Goal: Task Accomplishment & Management: Manage account settings

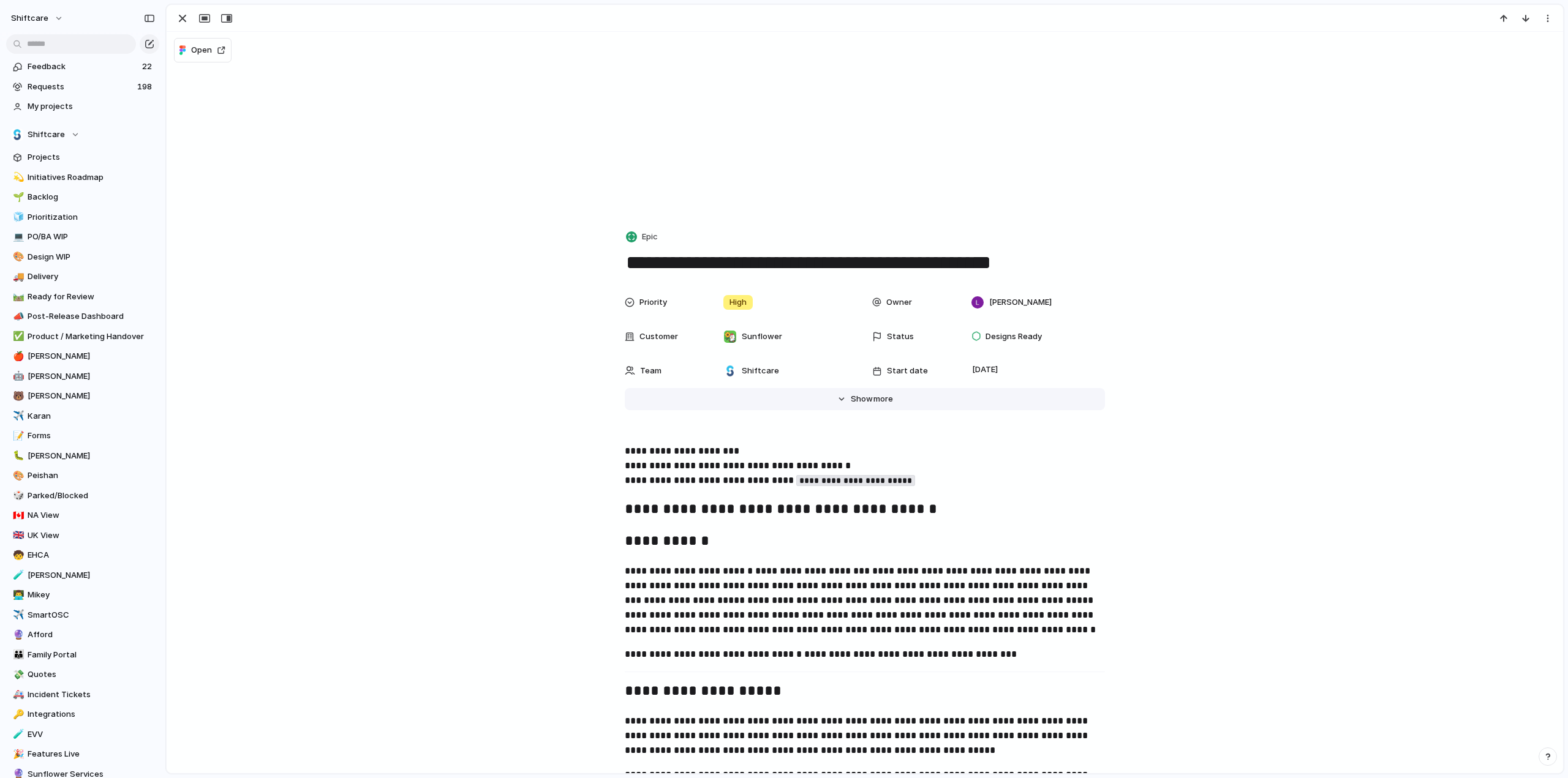
click at [859, 398] on span "Show" at bounding box center [862, 399] width 22 height 12
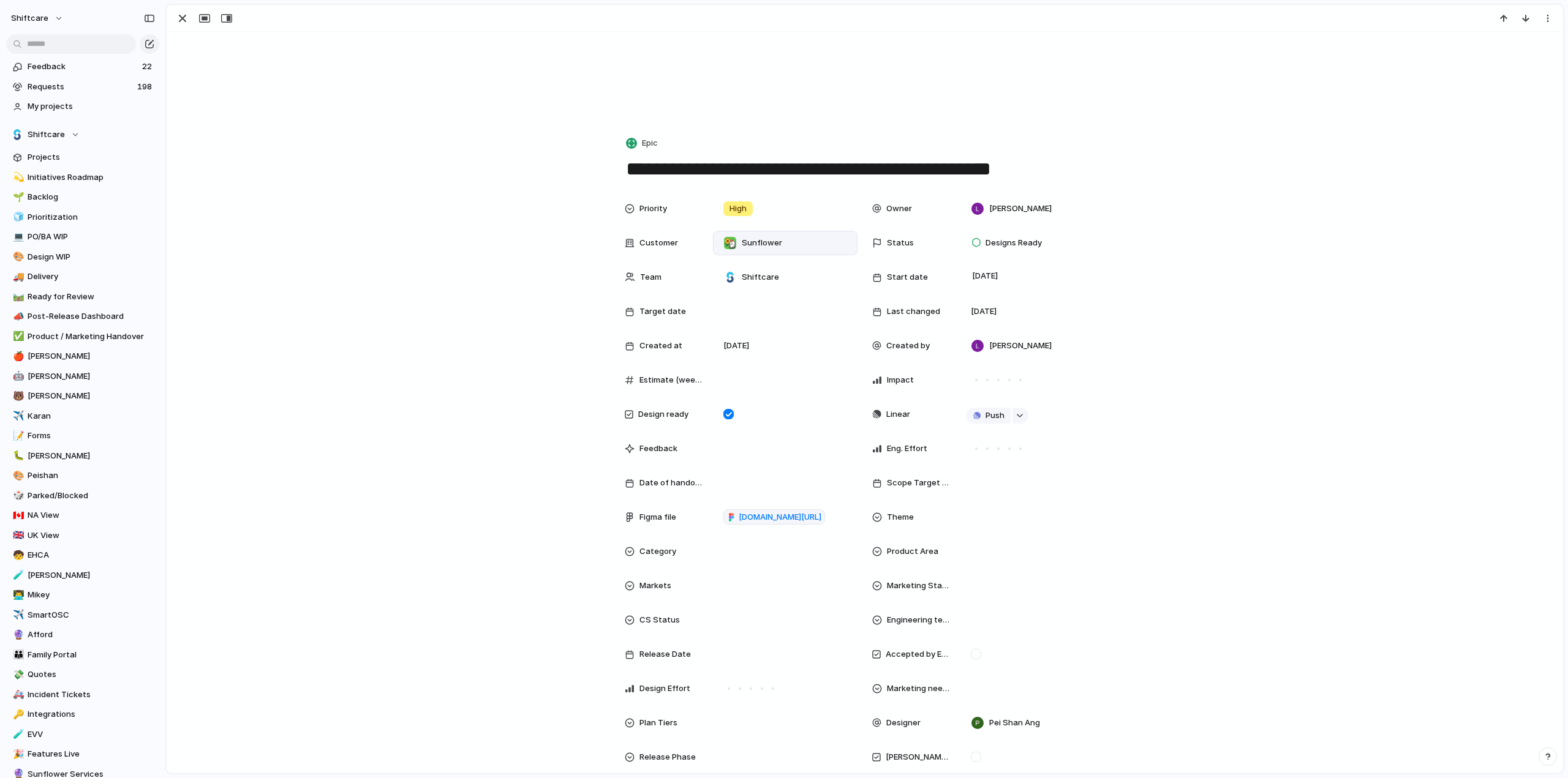
scroll to position [183, 0]
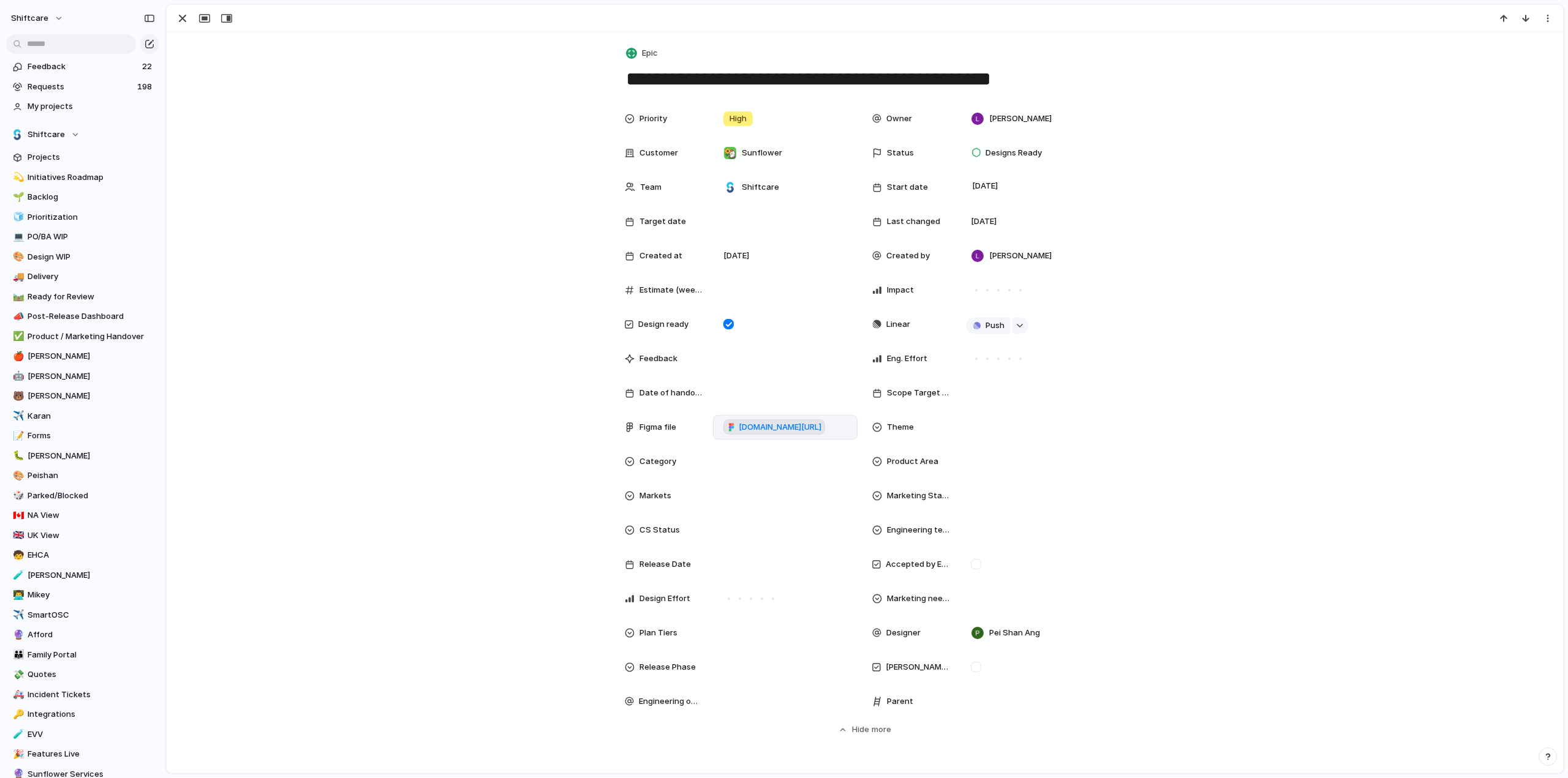
click at [775, 427] on span "[DOMAIN_NAME][URL]" at bounding box center [780, 427] width 83 height 12
click at [180, 22] on div "button" at bounding box center [182, 18] width 14 height 14
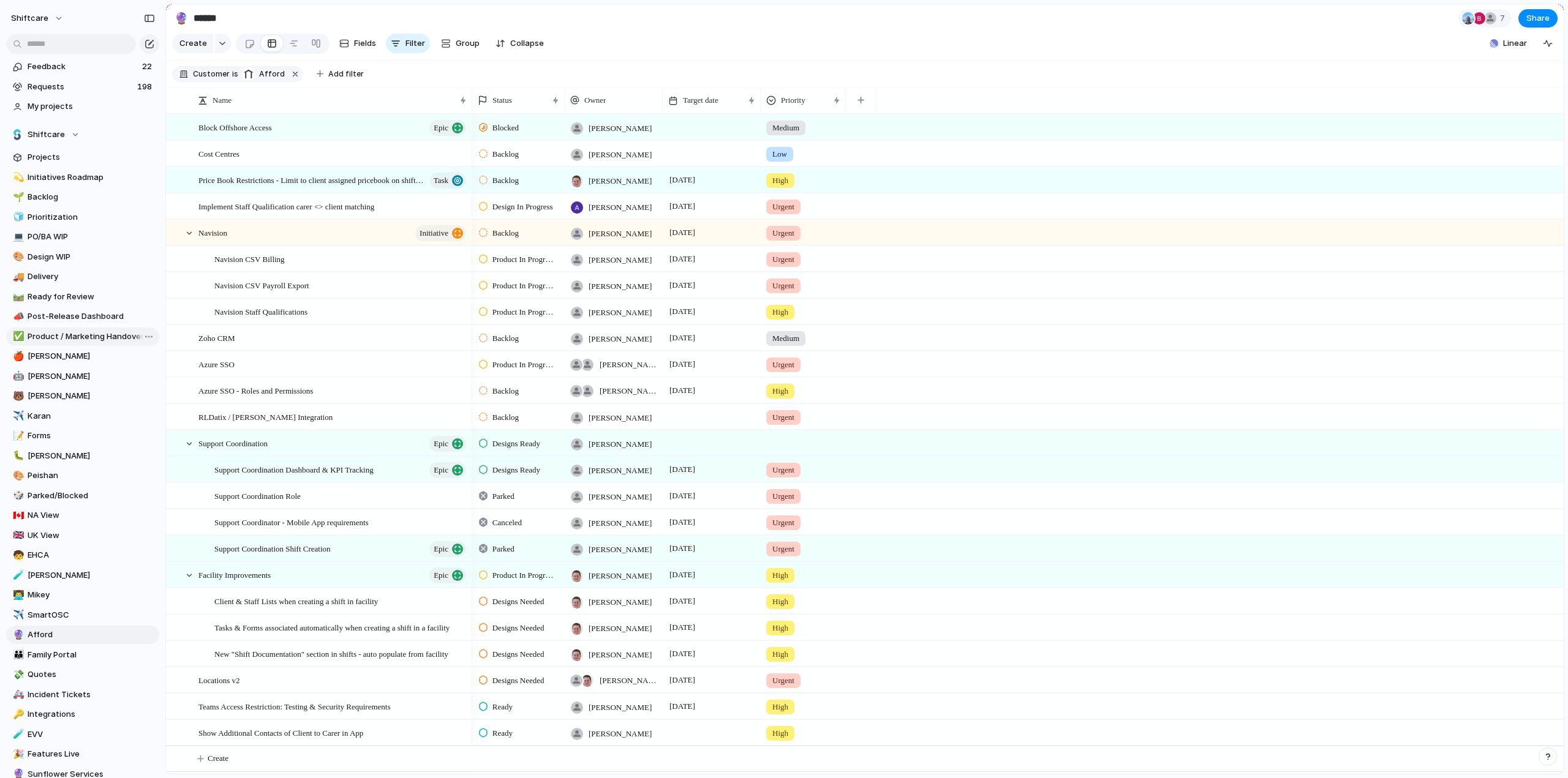
click at [60, 339] on span "Product / Marketing Handover" at bounding box center [91, 337] width 128 height 12
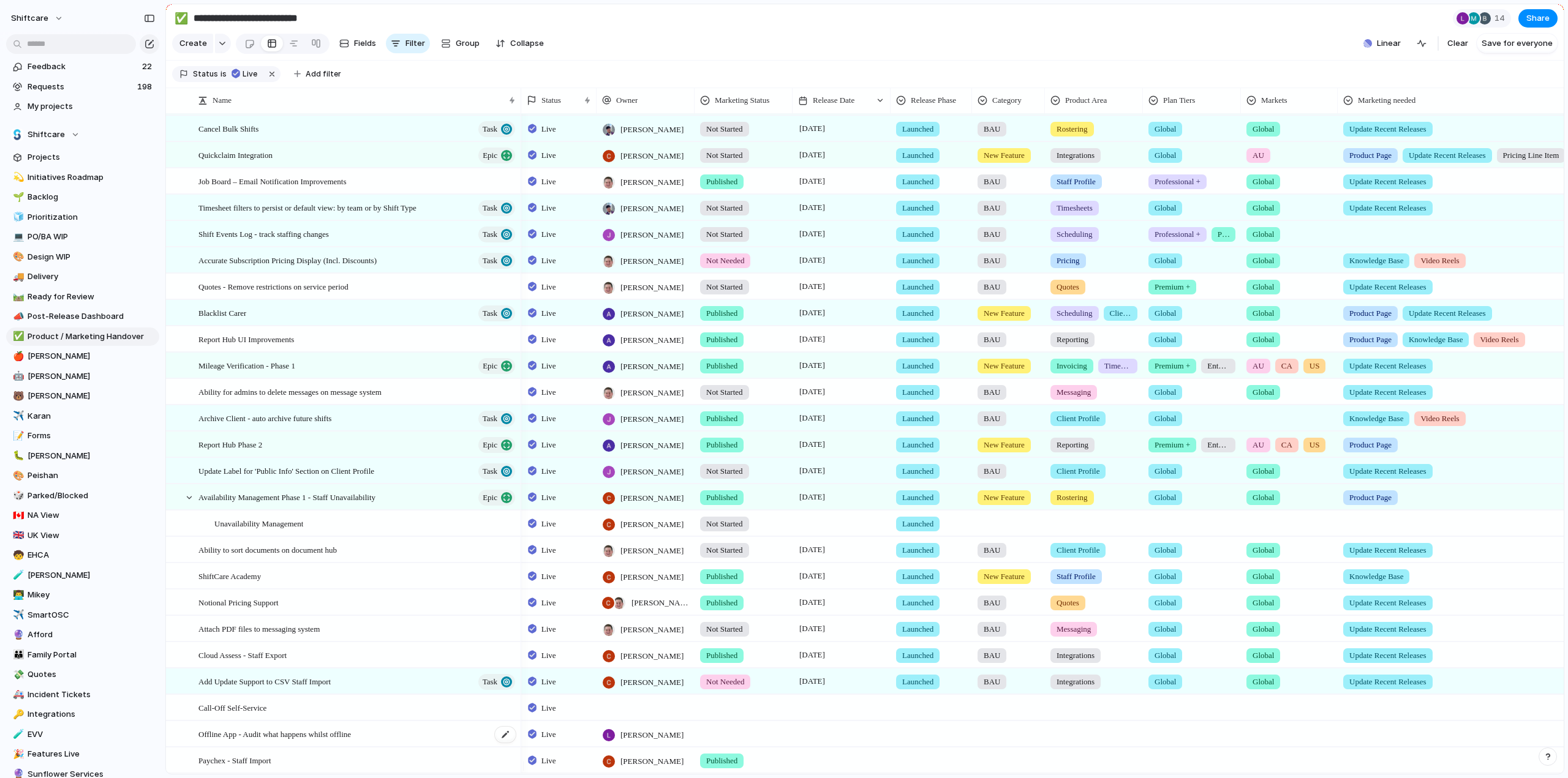
scroll to position [735, 0]
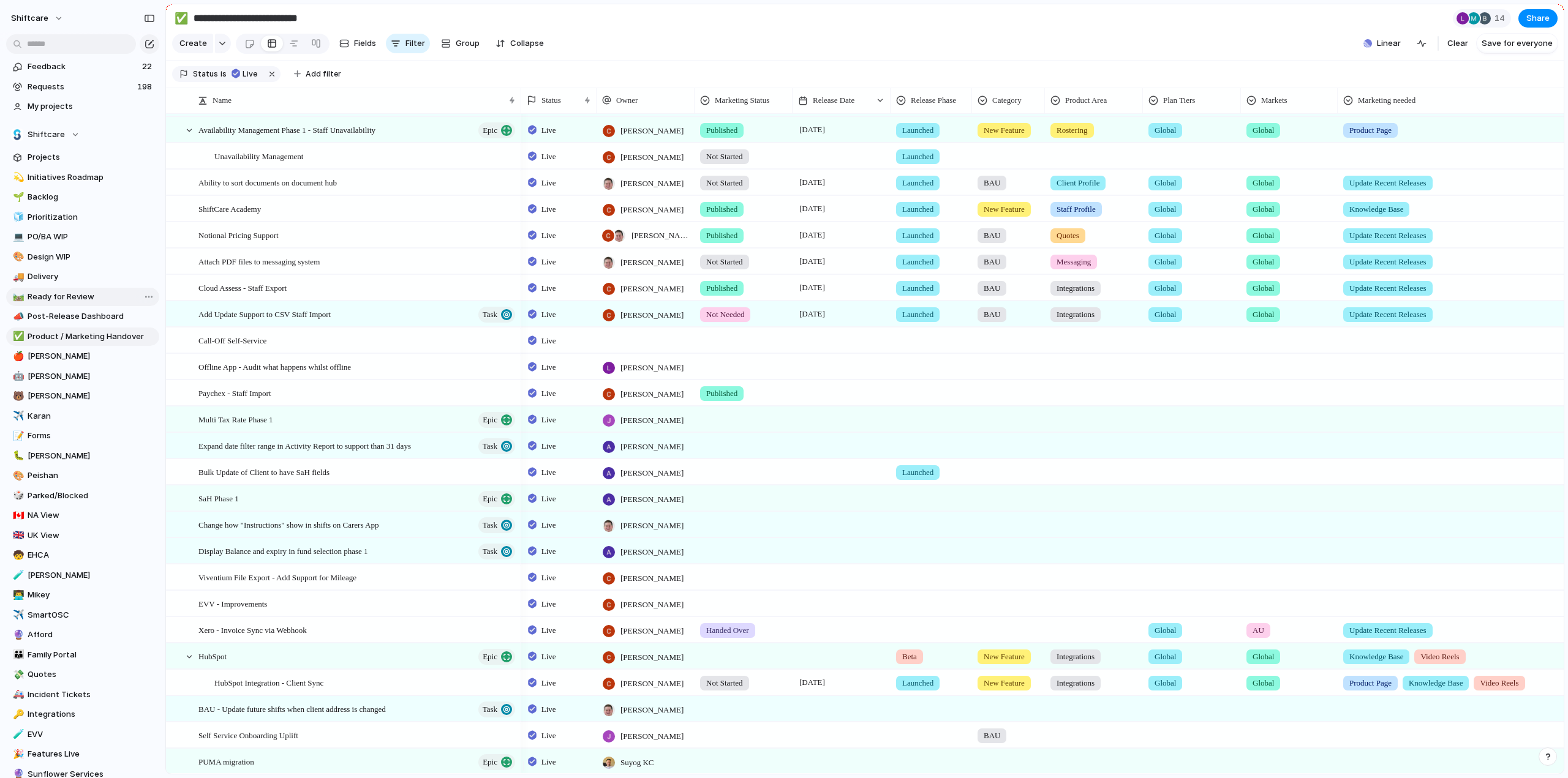
click at [58, 300] on span "Ready for Review" at bounding box center [91, 297] width 128 height 12
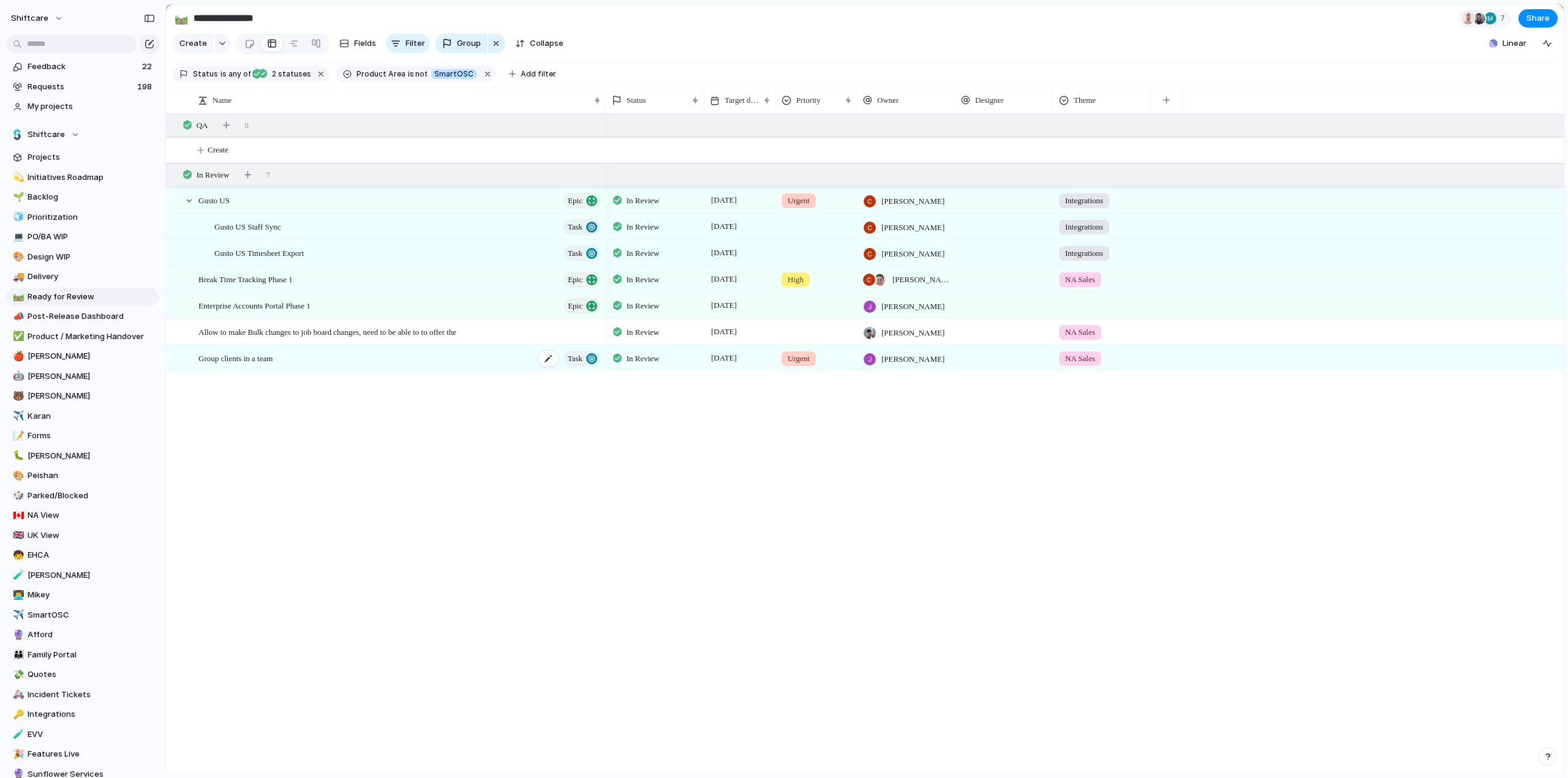
click at [233, 365] on span "Group clients in a team" at bounding box center [235, 358] width 74 height 14
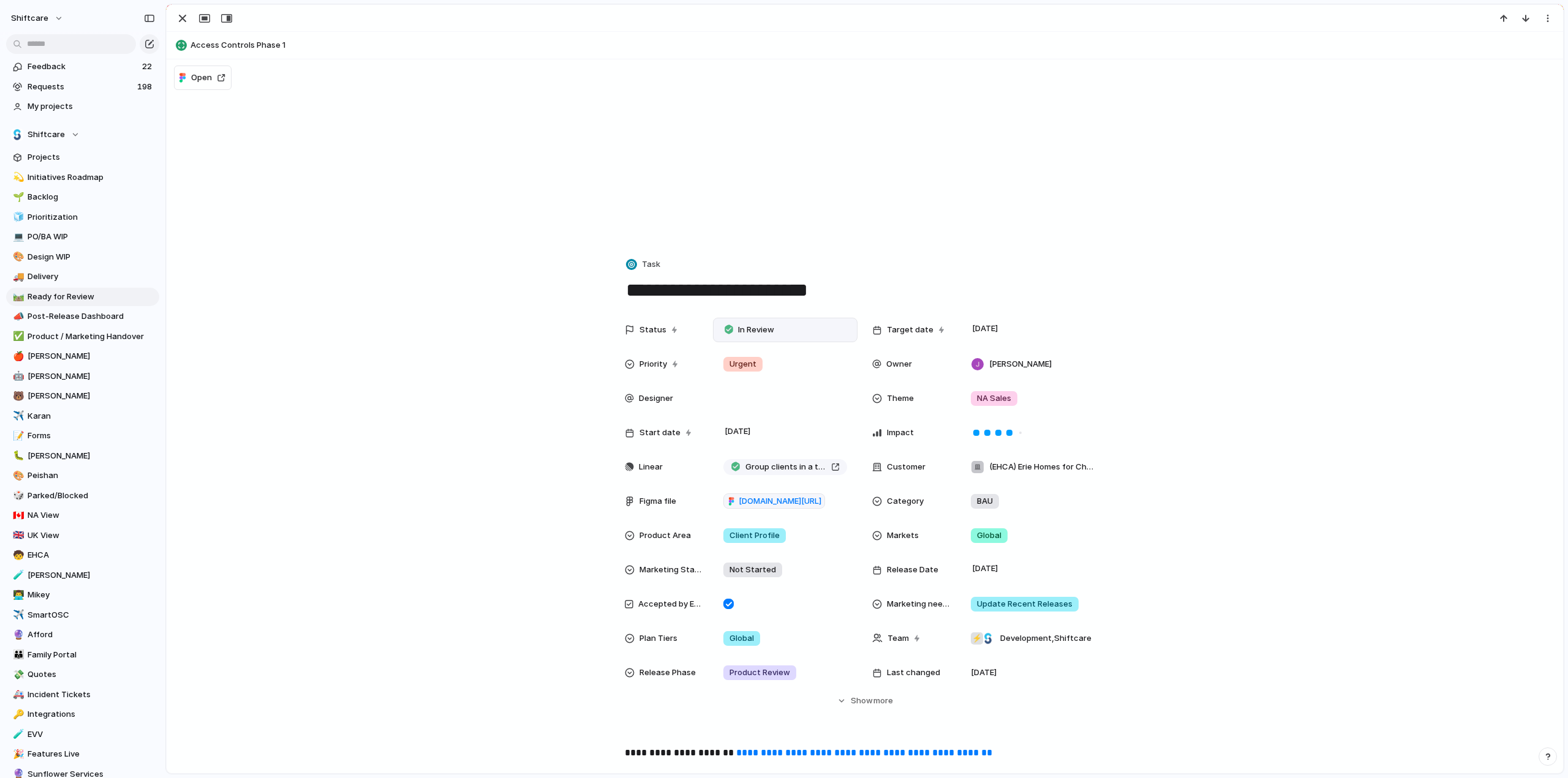
click at [747, 330] on span "In Review" at bounding box center [756, 330] width 36 height 12
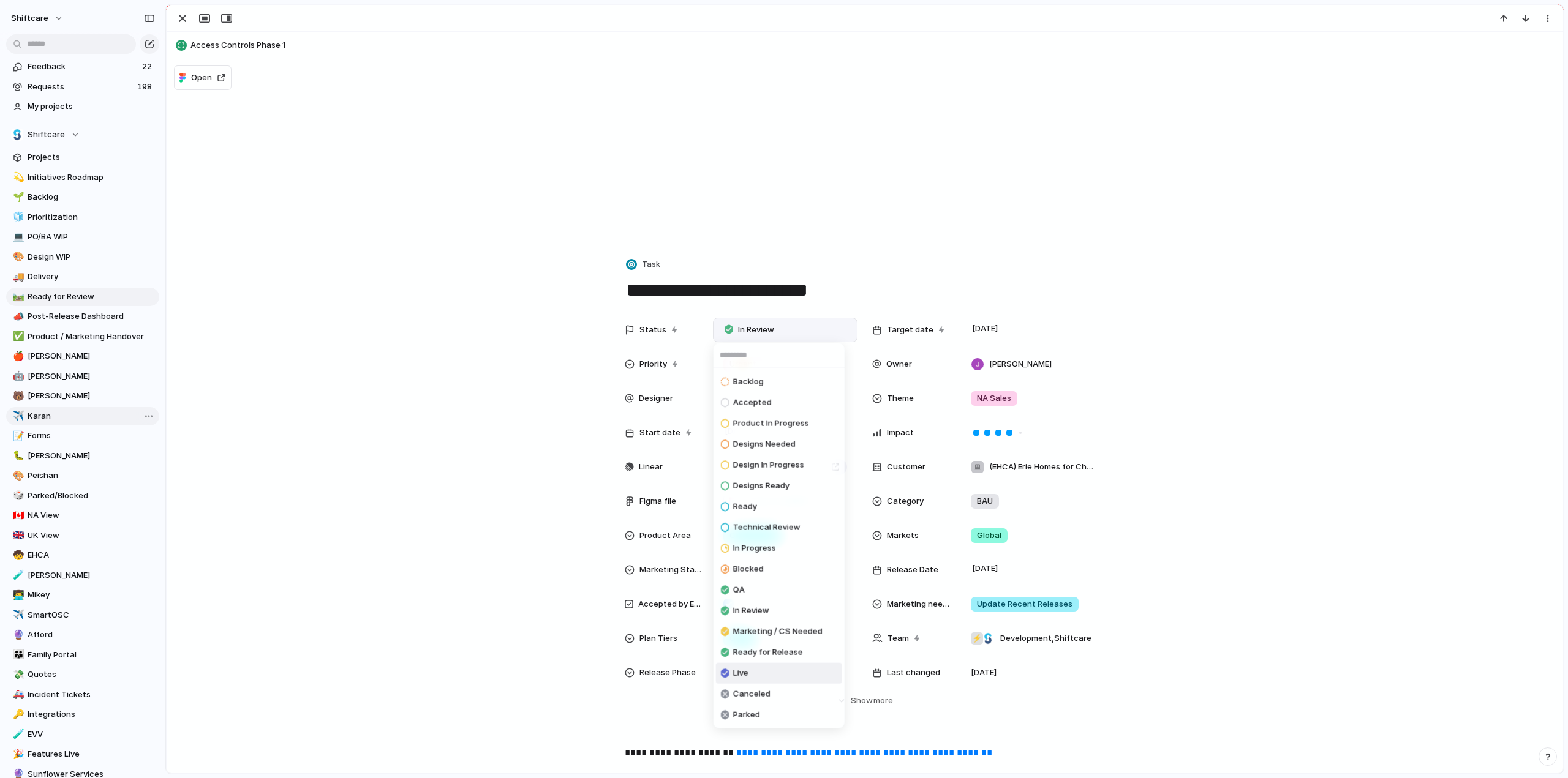
drag, startPoint x: 747, startPoint y: 673, endPoint x: 65, endPoint y: 412, distance: 730.2
click at [747, 673] on span "Live" at bounding box center [741, 673] width 15 height 12
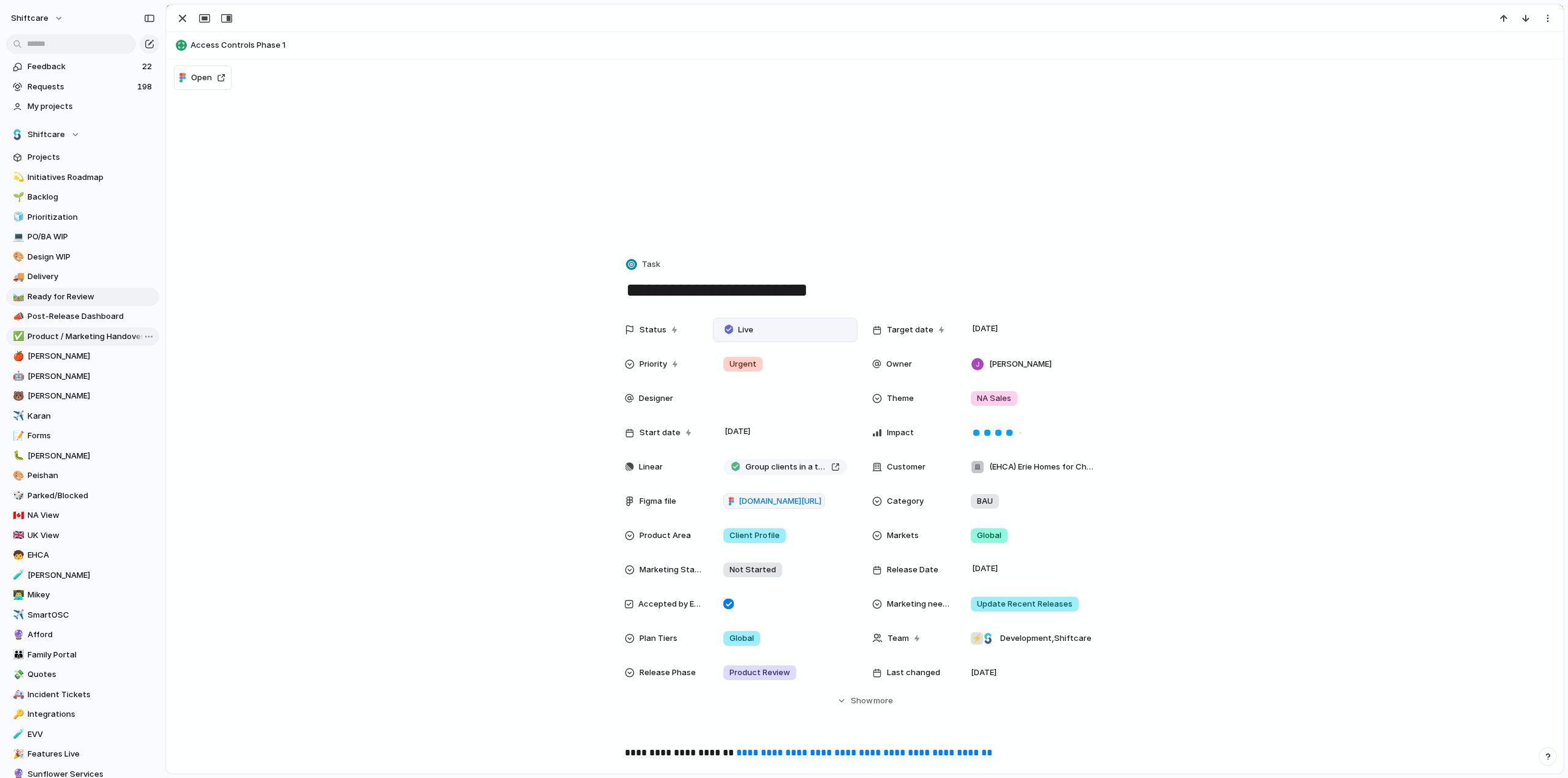
click at [65, 337] on span "Product / Marketing Handover" at bounding box center [91, 337] width 128 height 12
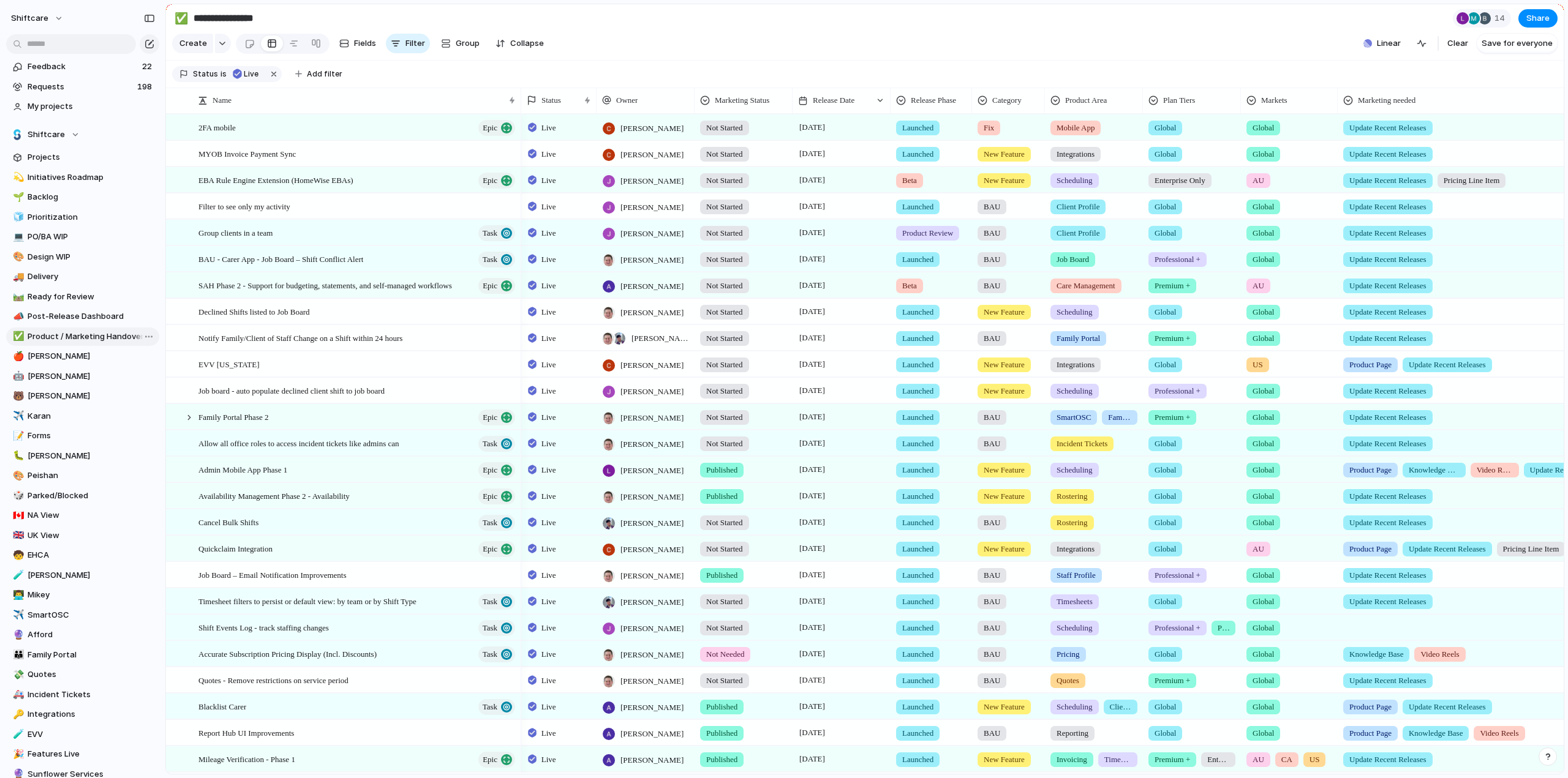
type input "**********"
click at [825, 240] on span "28 August" at bounding box center [812, 233] width 32 height 14
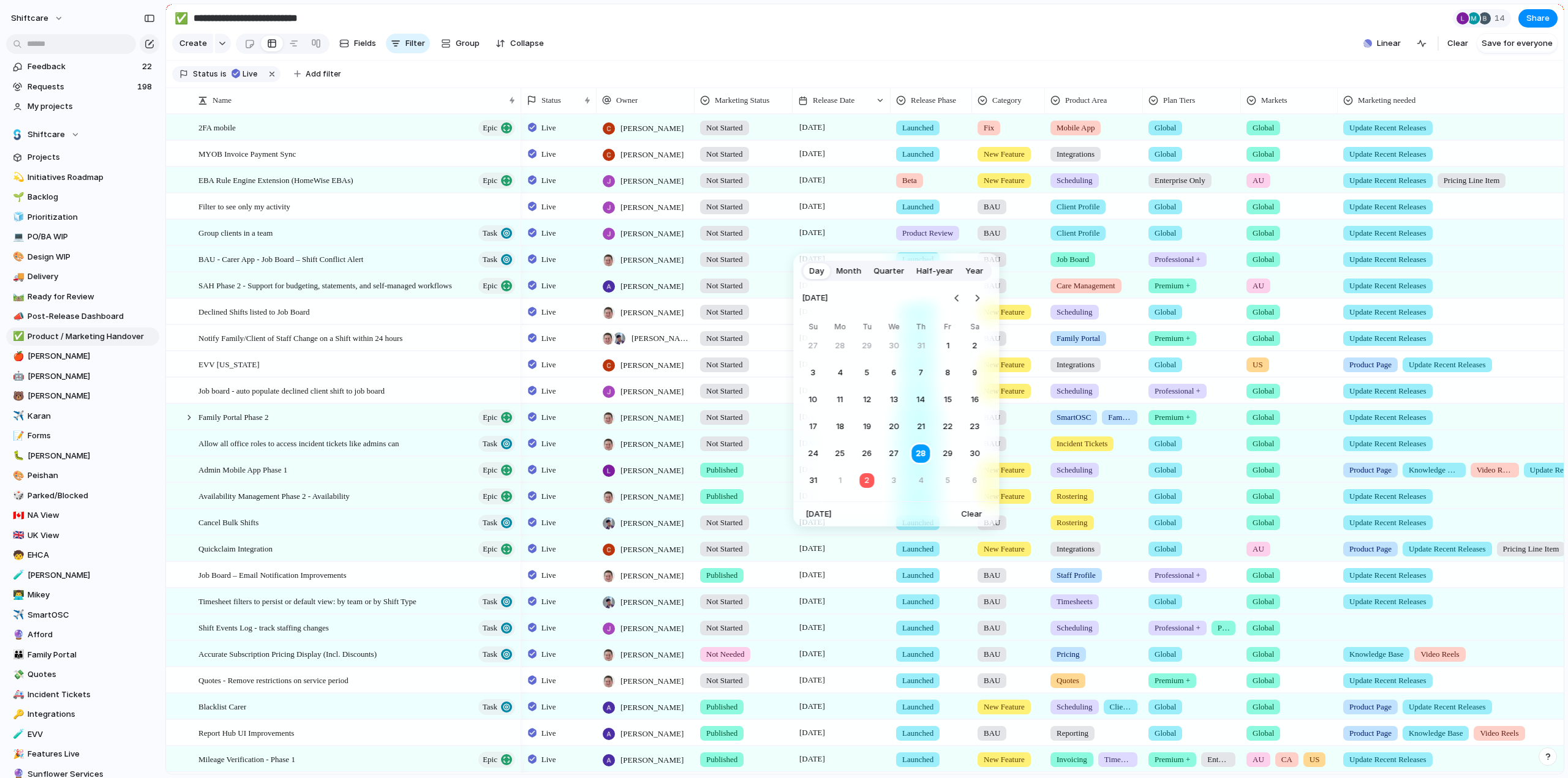
drag, startPoint x: 871, startPoint y: 482, endPoint x: 783, endPoint y: 302, distance: 200.4
click at [871, 482] on button "2" at bounding box center [867, 481] width 22 height 22
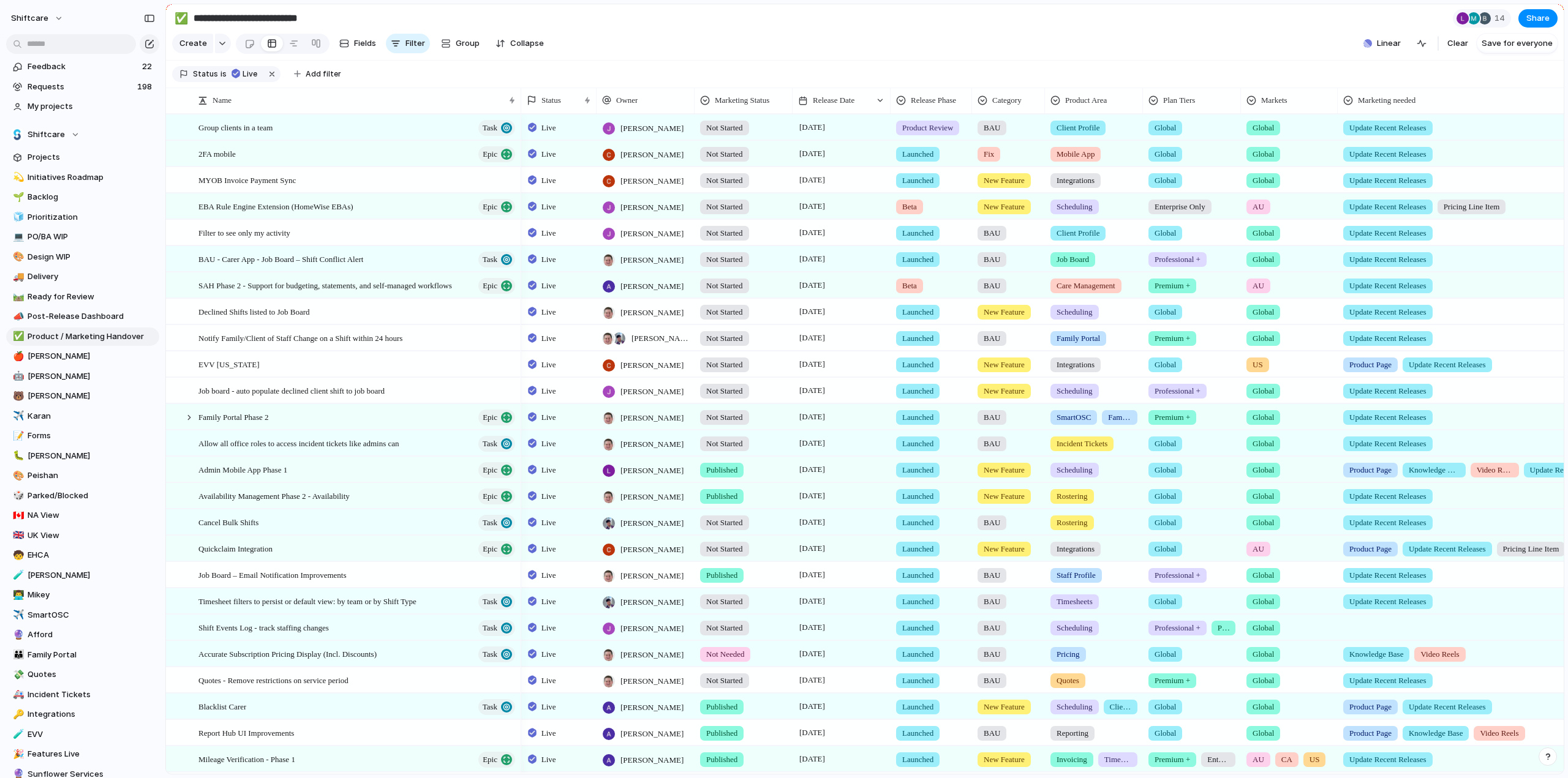
click at [931, 130] on span "Product Review" at bounding box center [927, 128] width 51 height 12
drag, startPoint x: 919, startPoint y: 252, endPoint x: 824, endPoint y: 232, distance: 97.1
click at [919, 252] on span "Launched" at bounding box center [923, 250] width 39 height 12
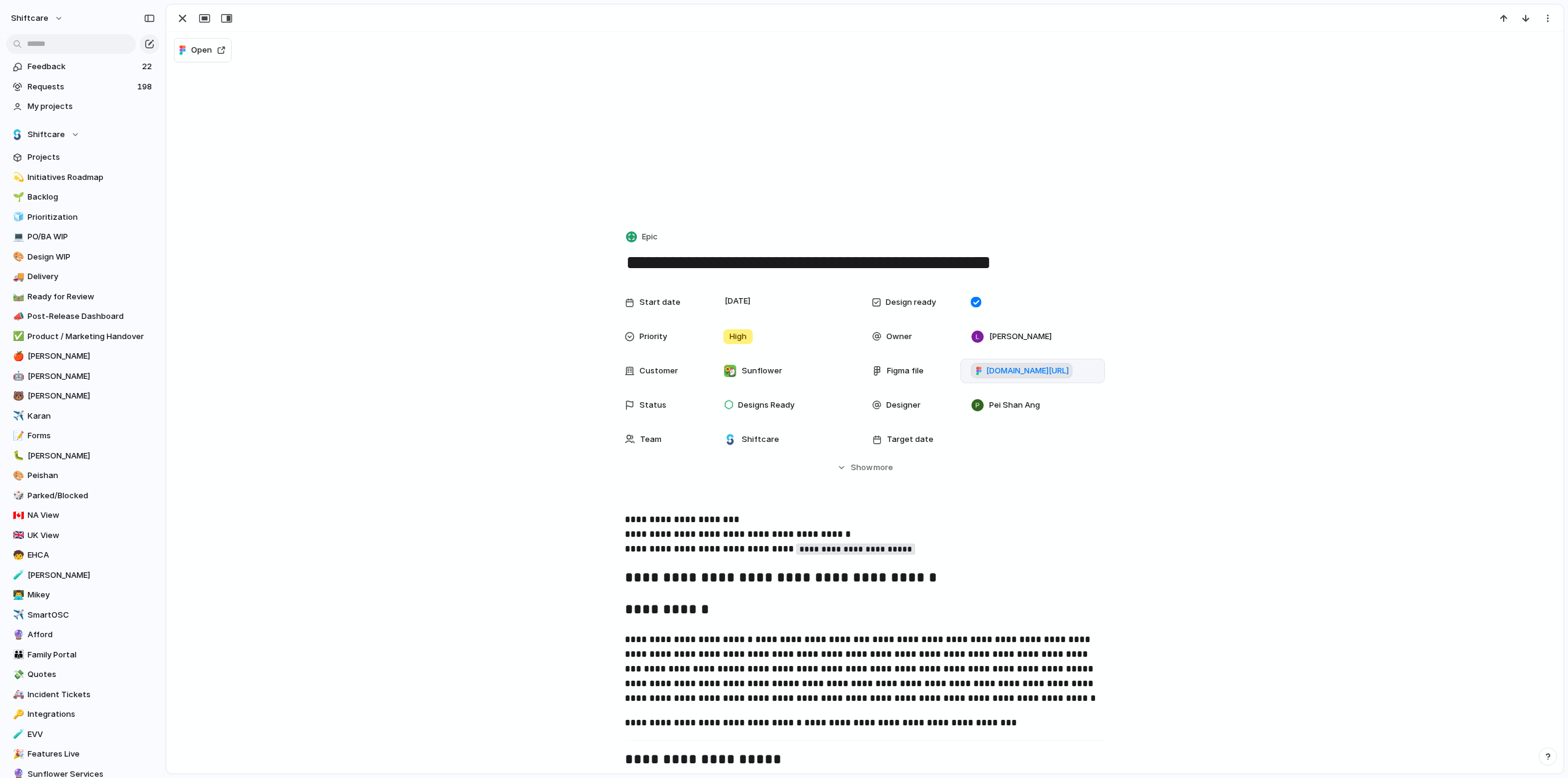
click at [1012, 368] on span "[DOMAIN_NAME][URL]" at bounding box center [1027, 371] width 83 height 12
